Goal: Navigation & Orientation: Find specific page/section

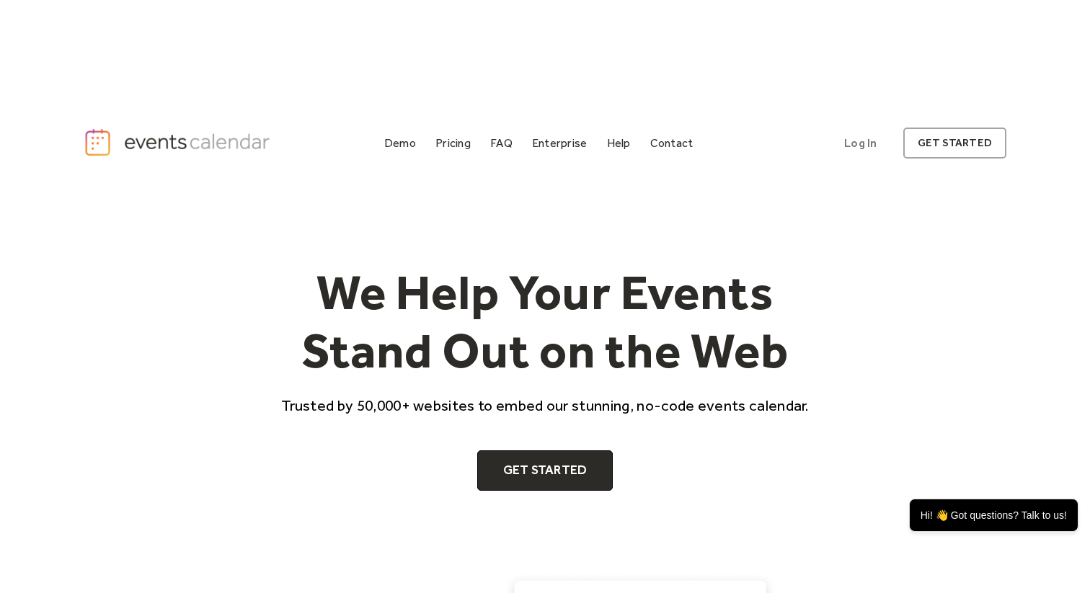
scroll to position [919, 0]
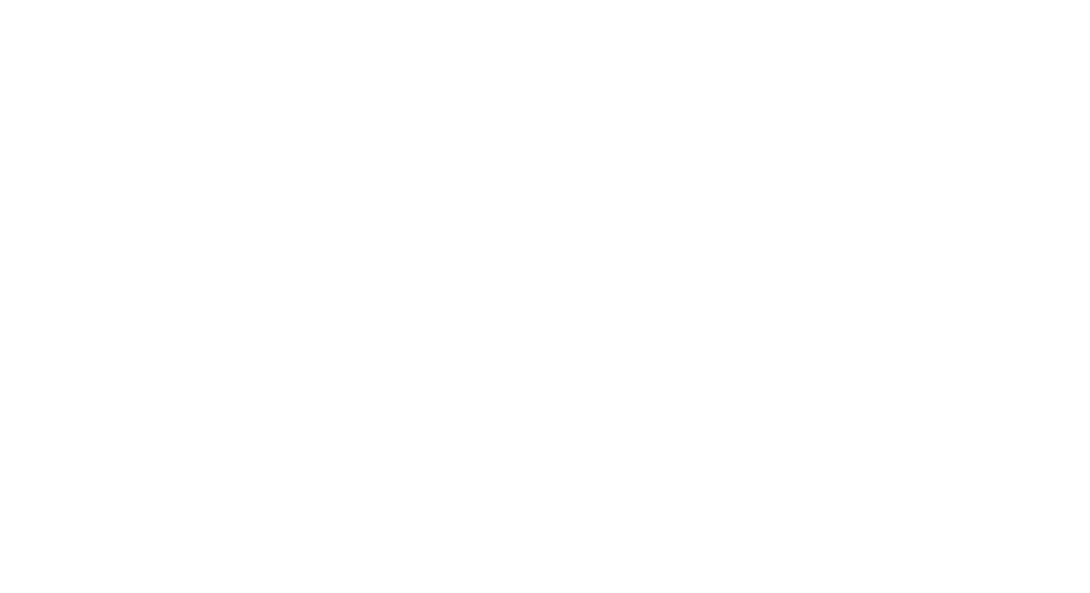
scroll to position [163, 0]
